Goal: Task Accomplishment & Management: Use online tool/utility

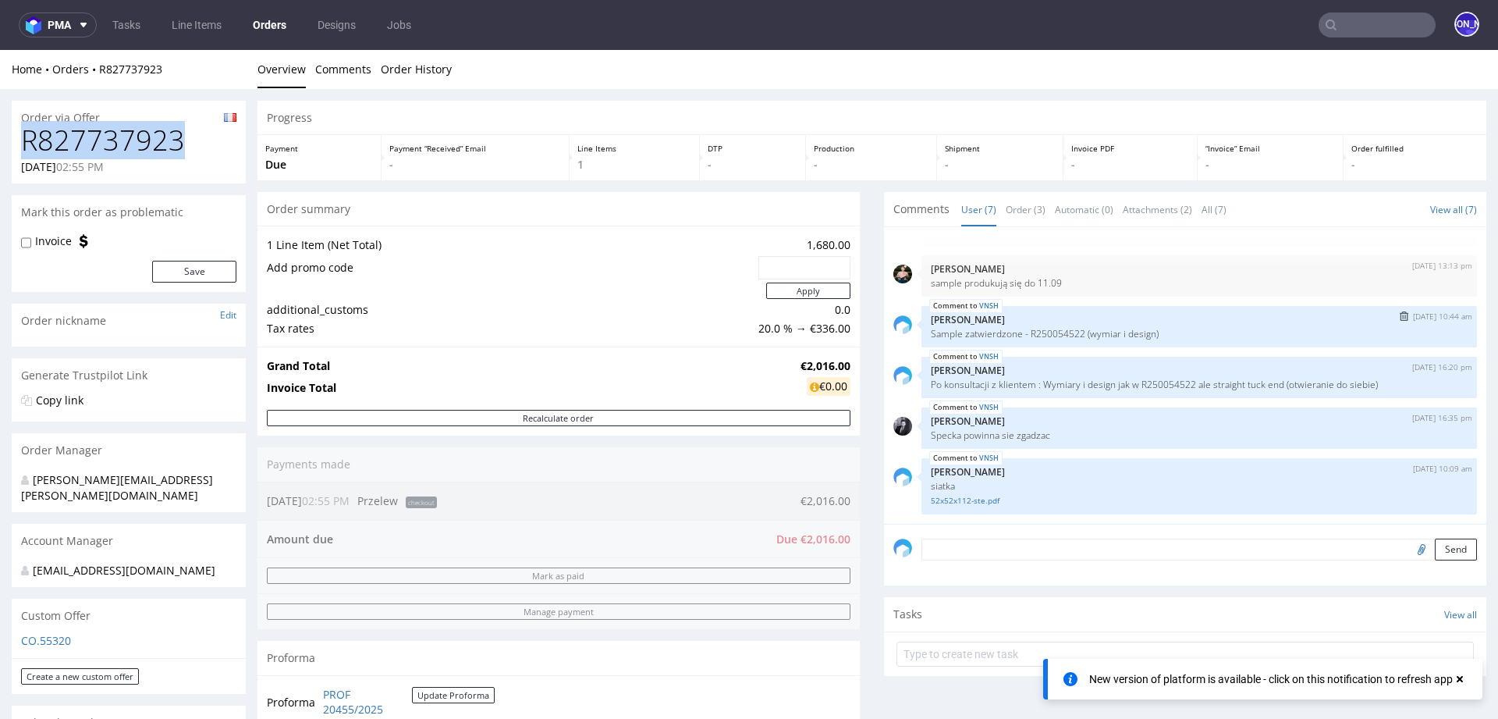
scroll to position [91, 0]
click at [951, 507] on link "52x52x112-ste.pdf" at bounding box center [1199, 505] width 537 height 12
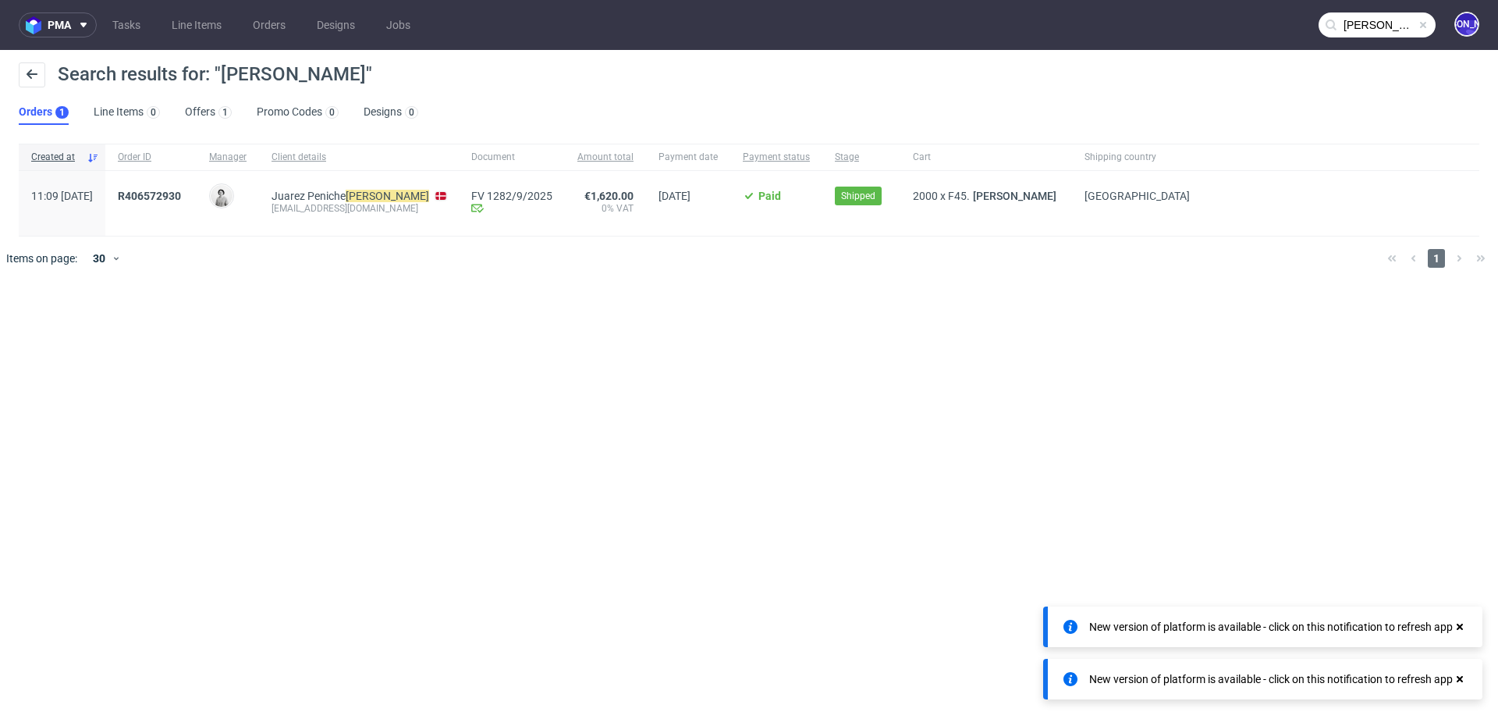
drag, startPoint x: 0, startPoint y: 0, endPoint x: 1347, endPoint y: 21, distance: 1347.1
click at [1347, 21] on input "[PERSON_NAME]" at bounding box center [1377, 24] width 117 height 25
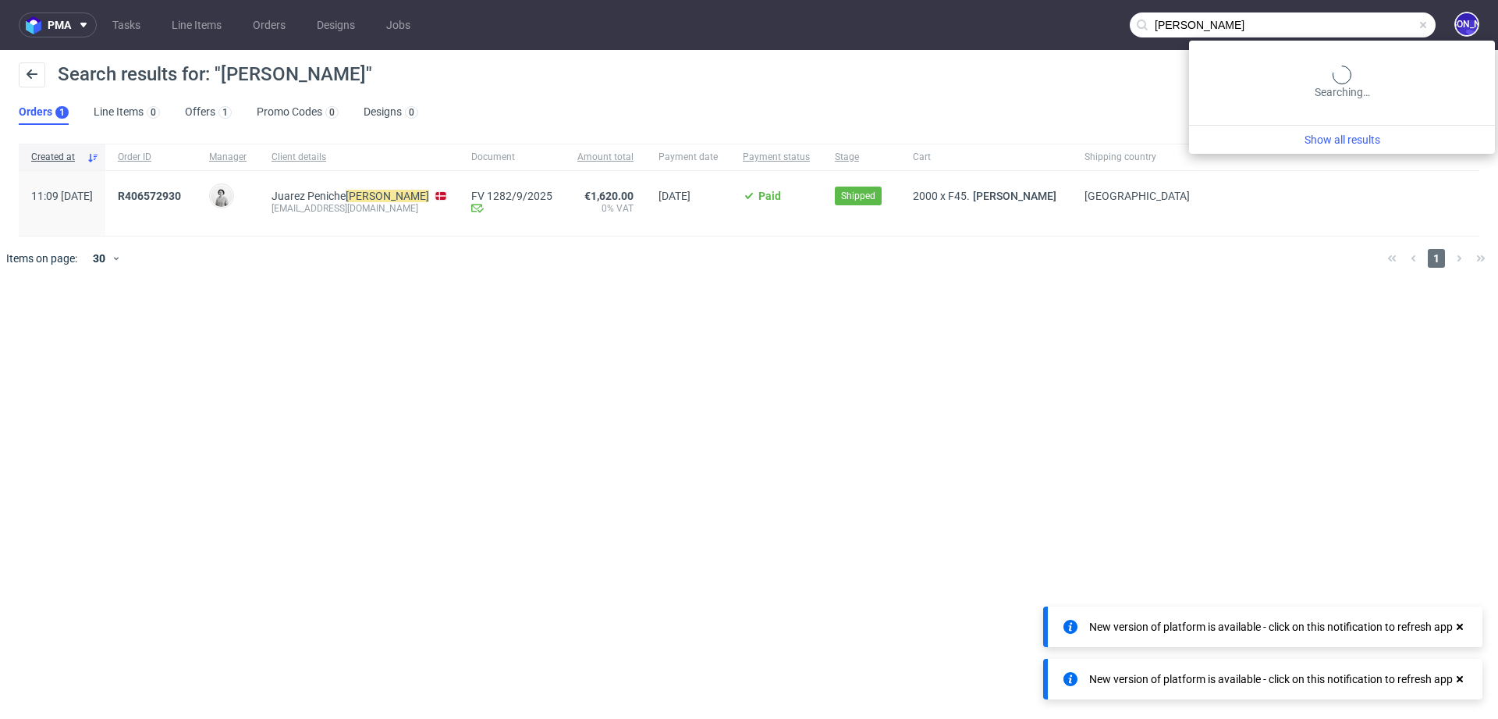
click at [1347, 21] on input "[PERSON_NAME]" at bounding box center [1283, 24] width 306 height 25
paste input "[EMAIL_ADDRESS][DOMAIN_NAME]"
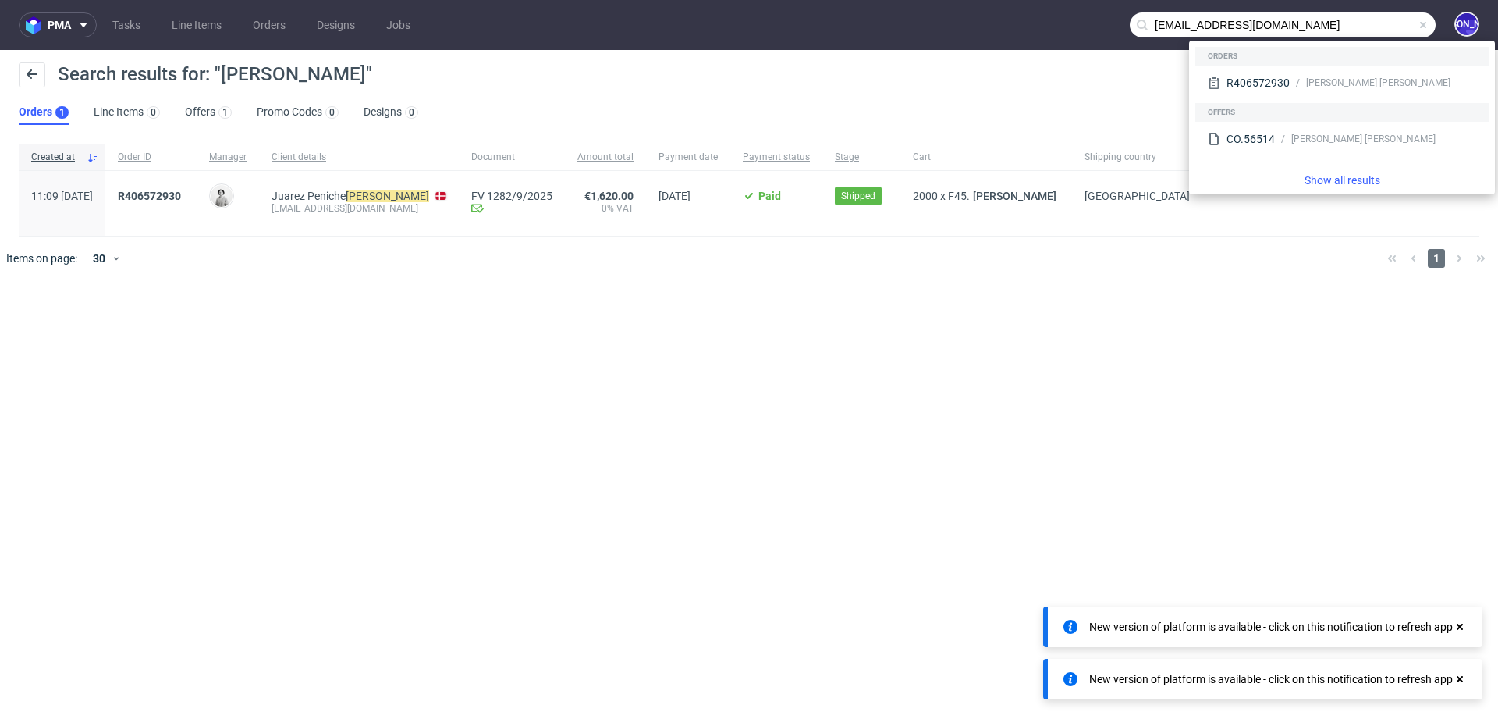
type input "[EMAIL_ADDRESS][DOMAIN_NAME]"
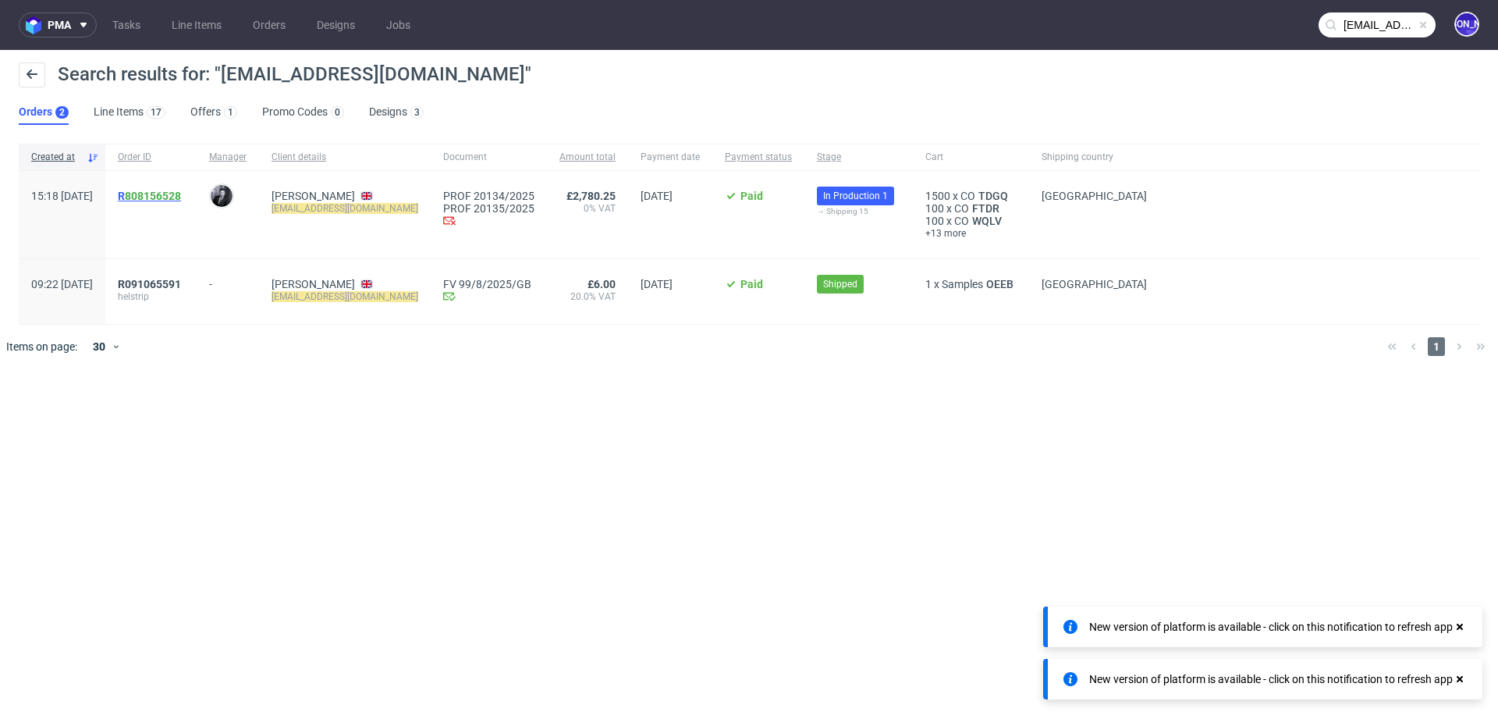
click at [165, 193] on span "R 808156528" at bounding box center [149, 196] width 63 height 12
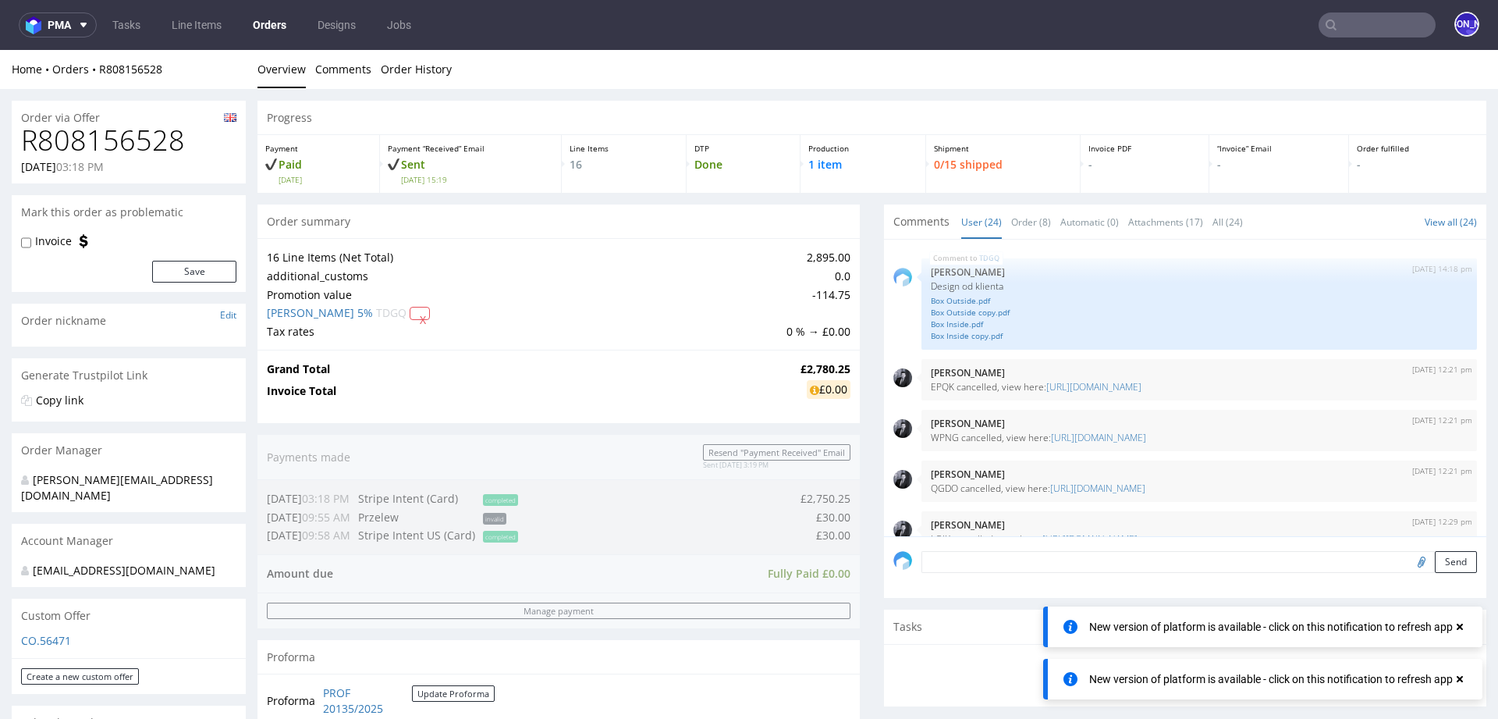
scroll to position [1402, 0]
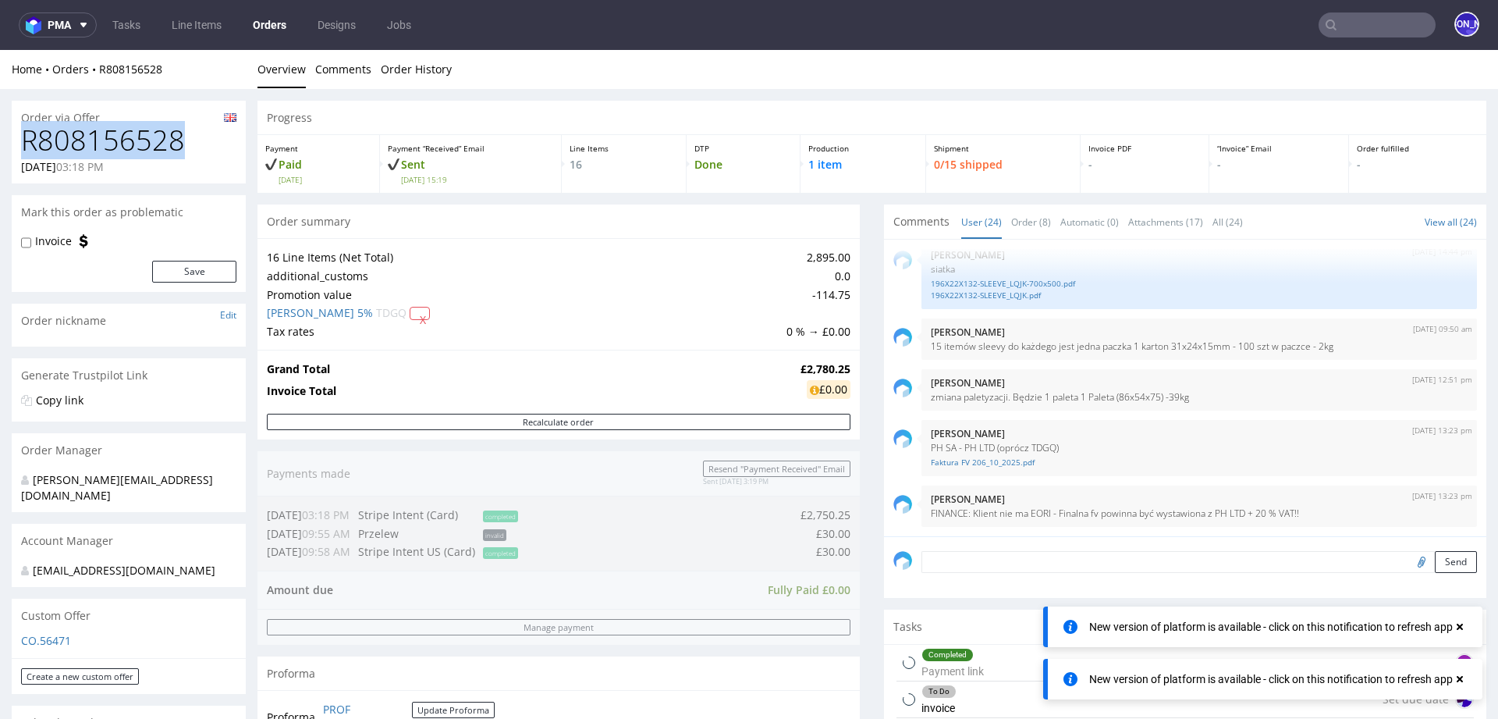
drag, startPoint x: 201, startPoint y: 140, endPoint x: 0, endPoint y: 140, distance: 200.6
copy h1 "R808156528"
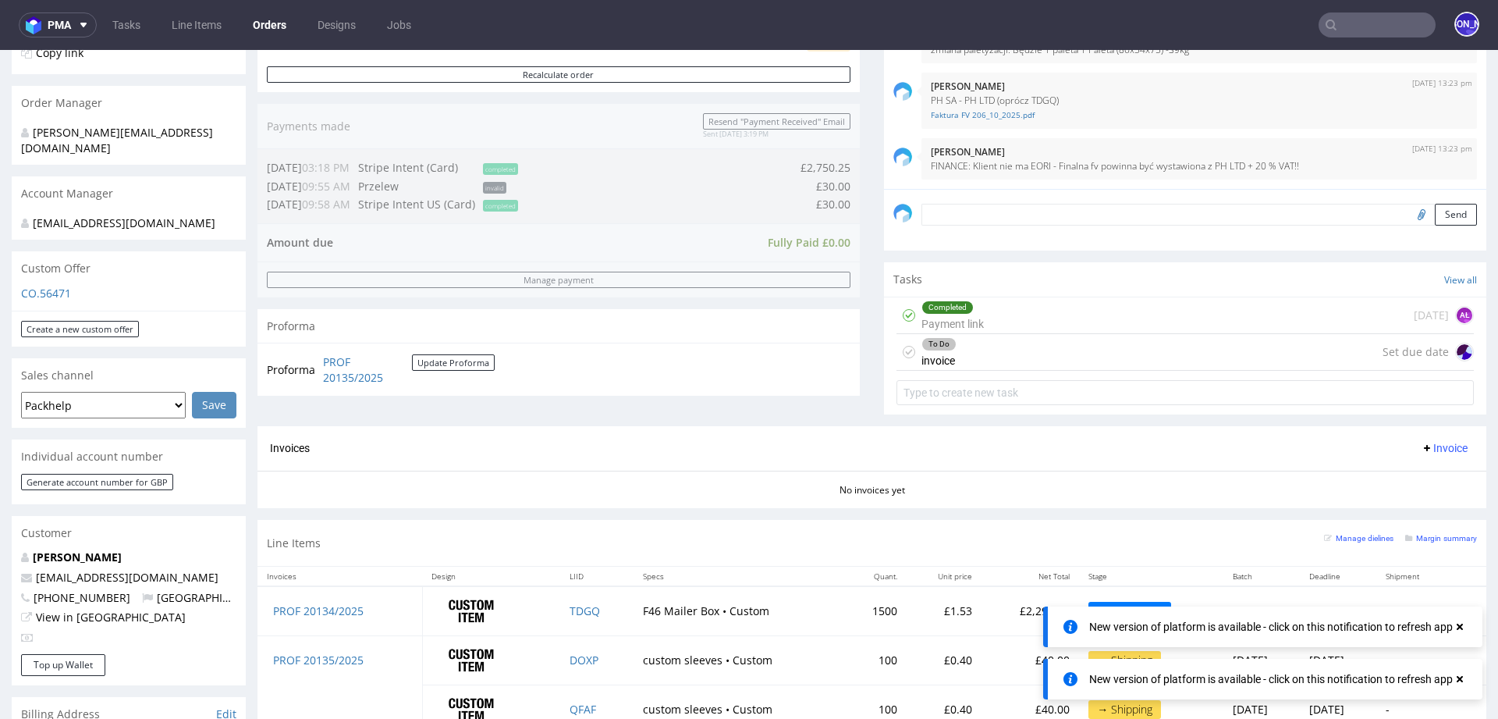
scroll to position [0, 0]
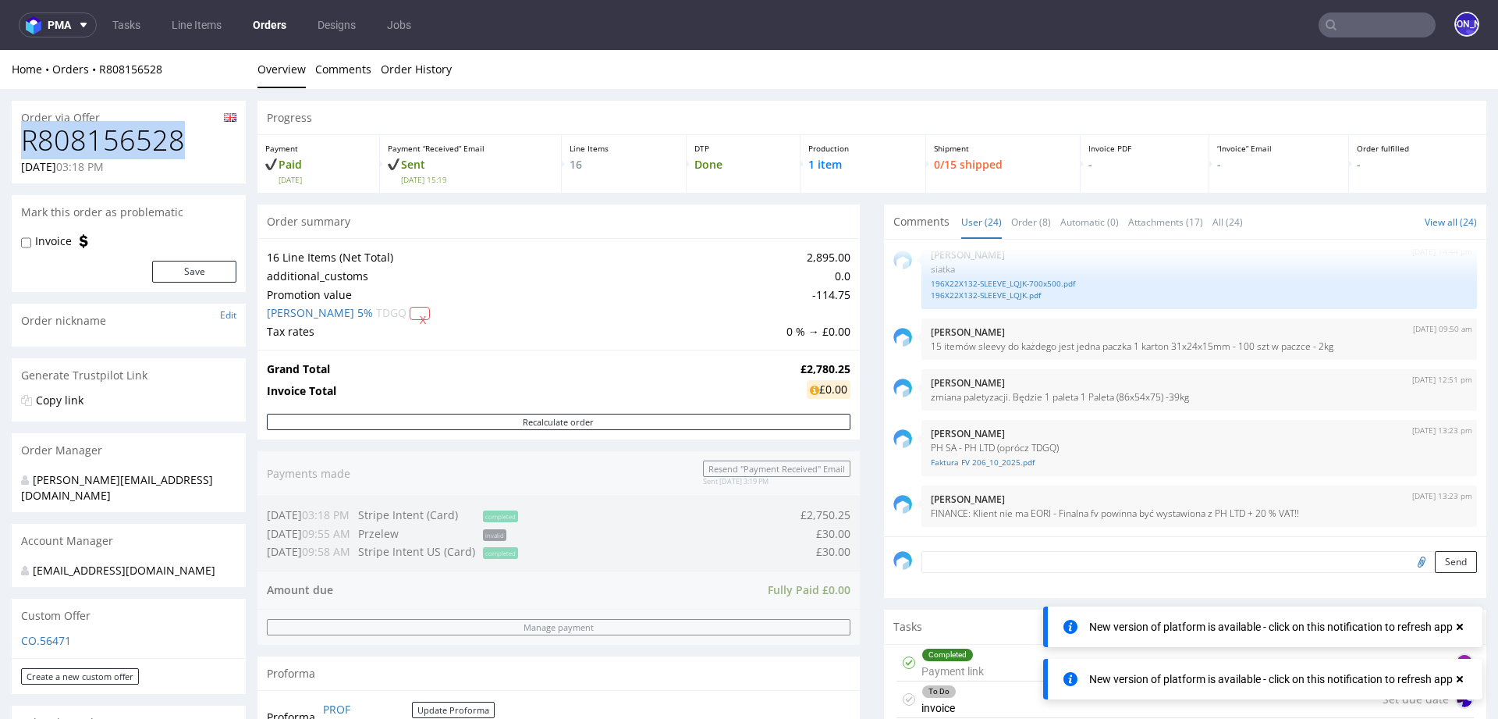
copy h1 "R808156528"
